Goal: Task Accomplishment & Management: Manage account settings

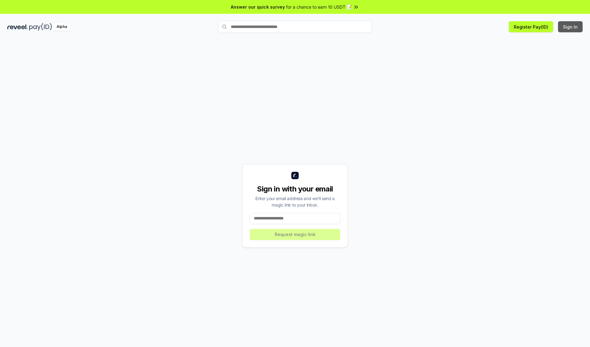
click at [571, 27] on button "Sign In" at bounding box center [570, 26] width 25 height 11
type input "**********"
click at [295, 234] on button "Request magic link" at bounding box center [295, 234] width 90 height 11
